Goal: Navigation & Orientation: Find specific page/section

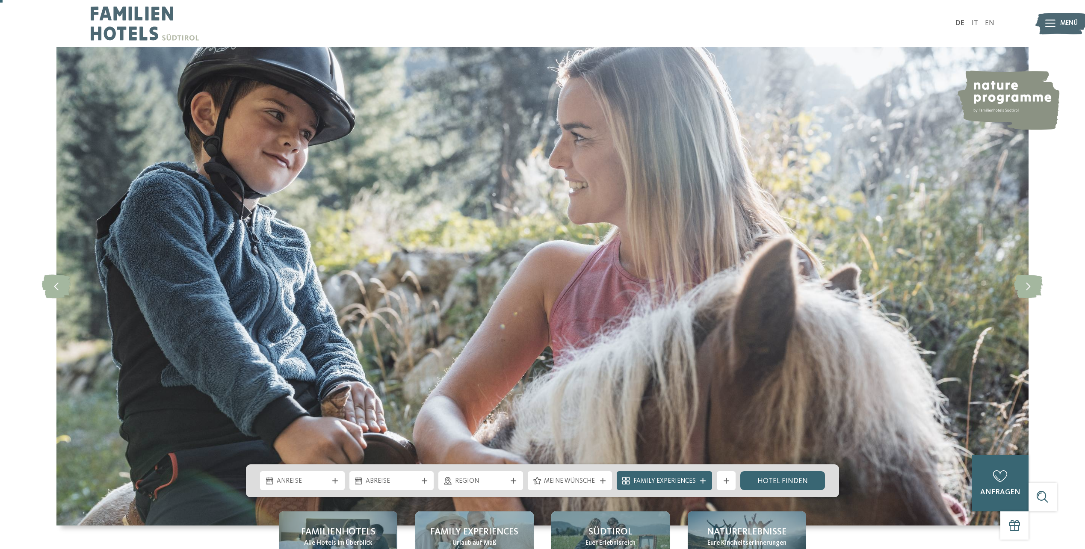
scroll to position [214, 0]
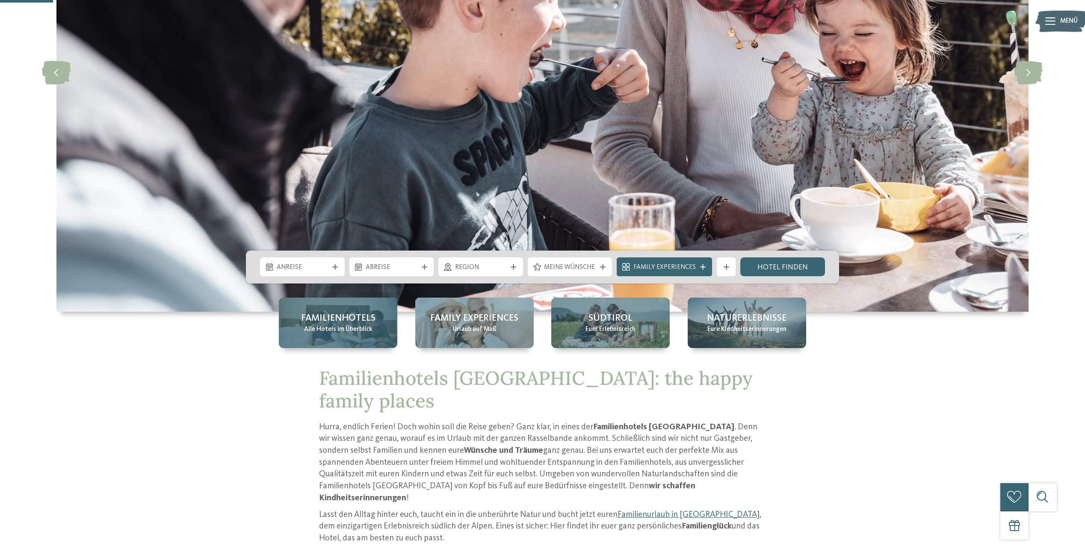
click at [343, 321] on span "Familienhotels" at bounding box center [338, 318] width 74 height 13
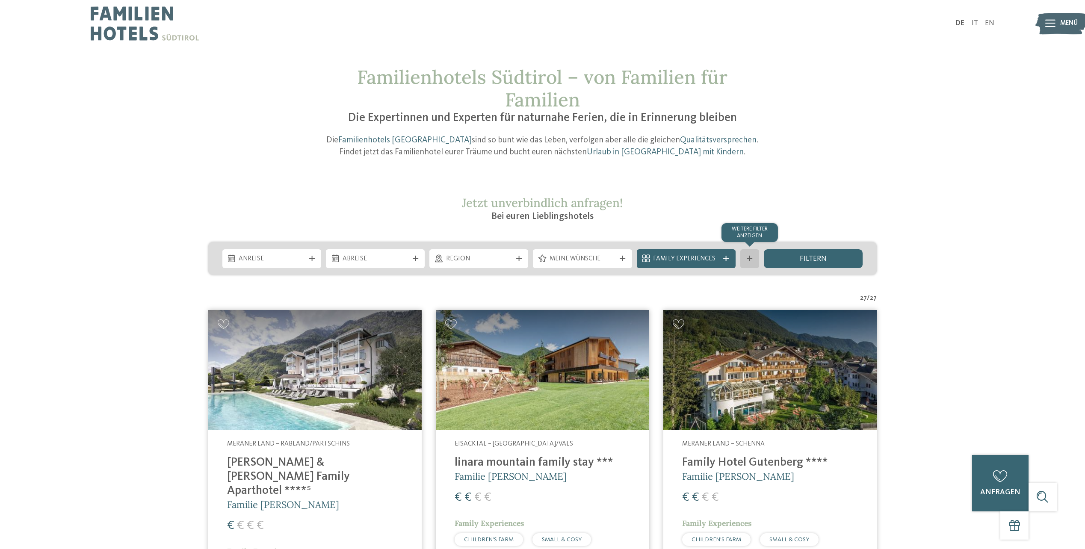
click at [751, 257] on icon at bounding box center [750, 259] width 6 height 6
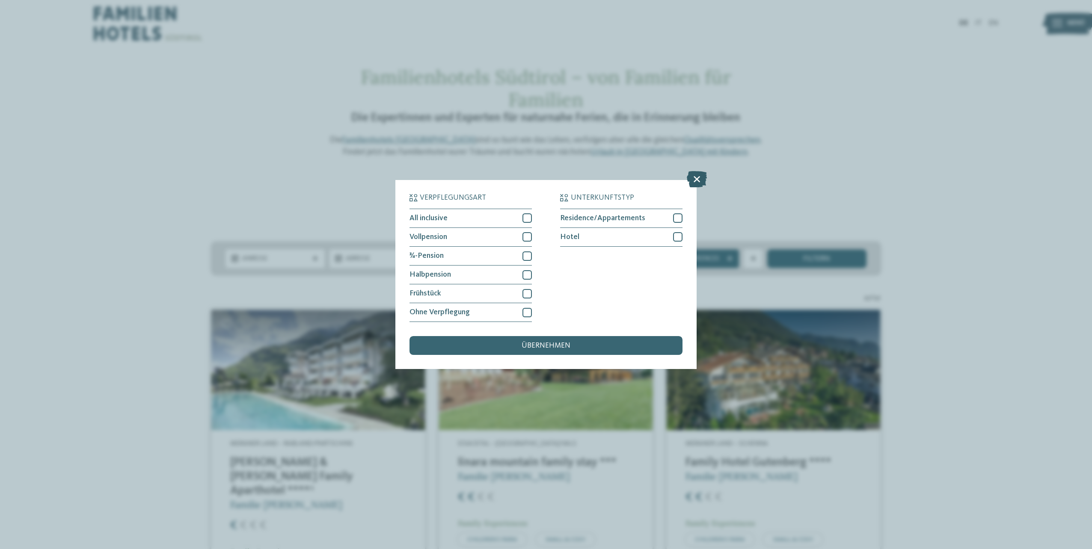
click at [690, 178] on icon at bounding box center [697, 179] width 20 height 16
